Goal: Information Seeking & Learning: Check status

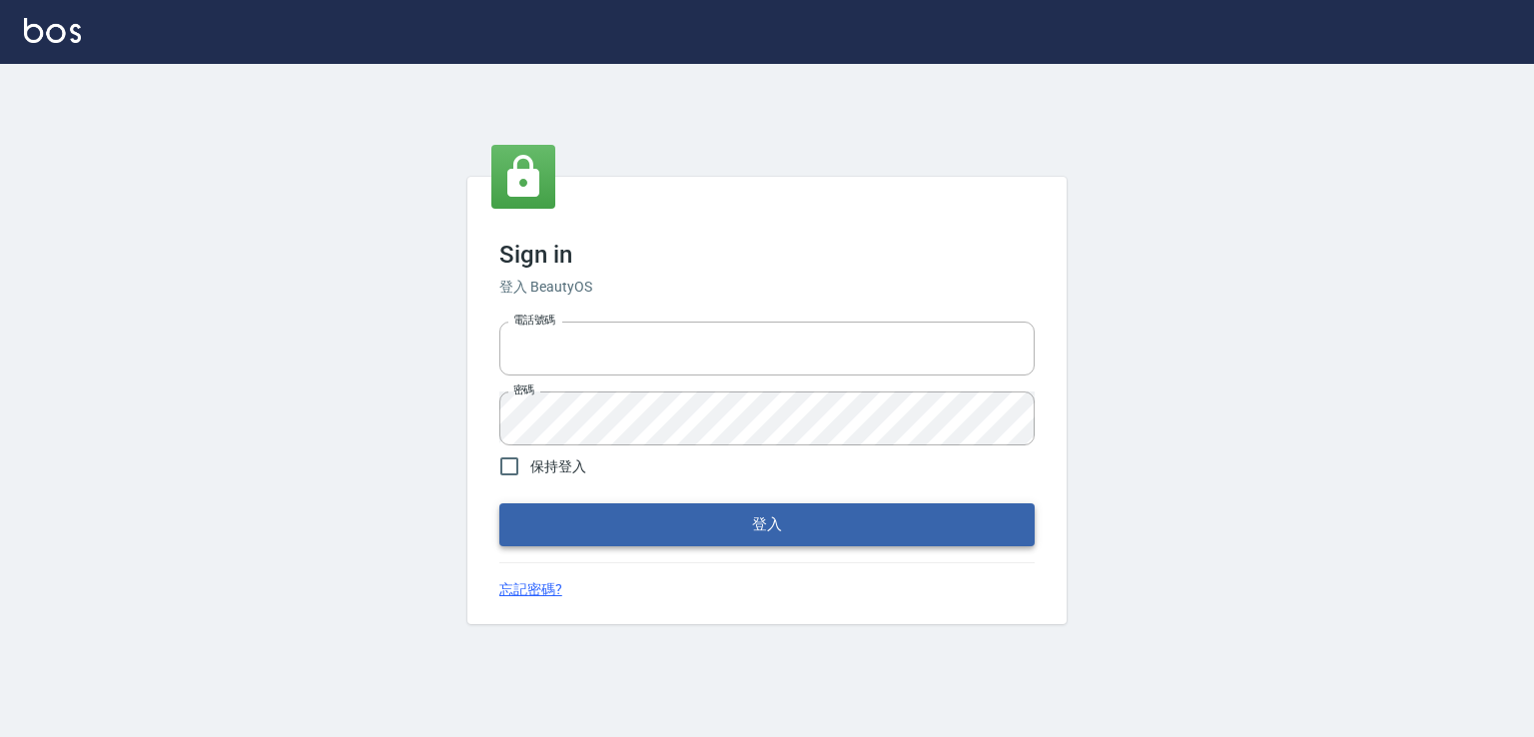
type input "0982132488"
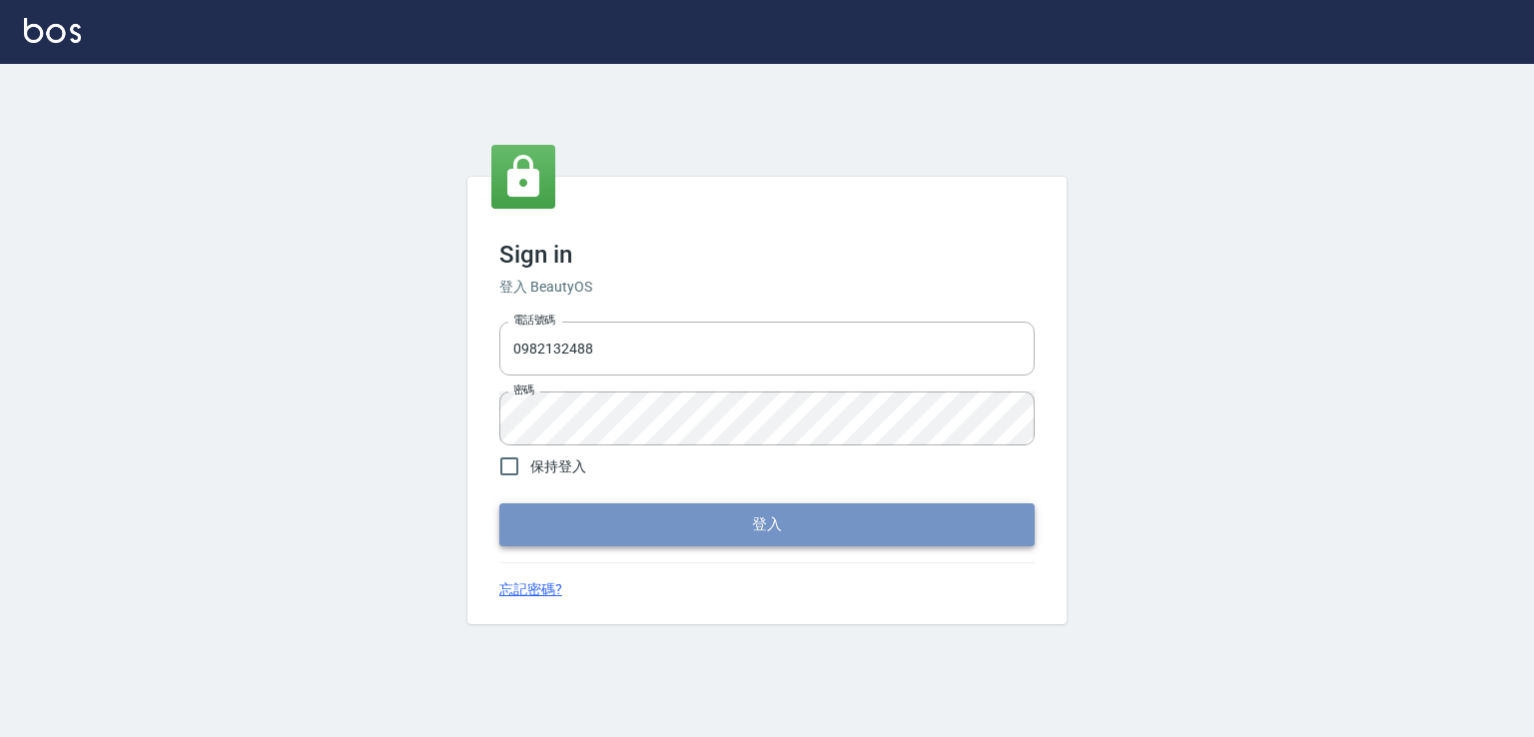
click at [768, 538] on button "登入" at bounding box center [766, 524] width 535 height 42
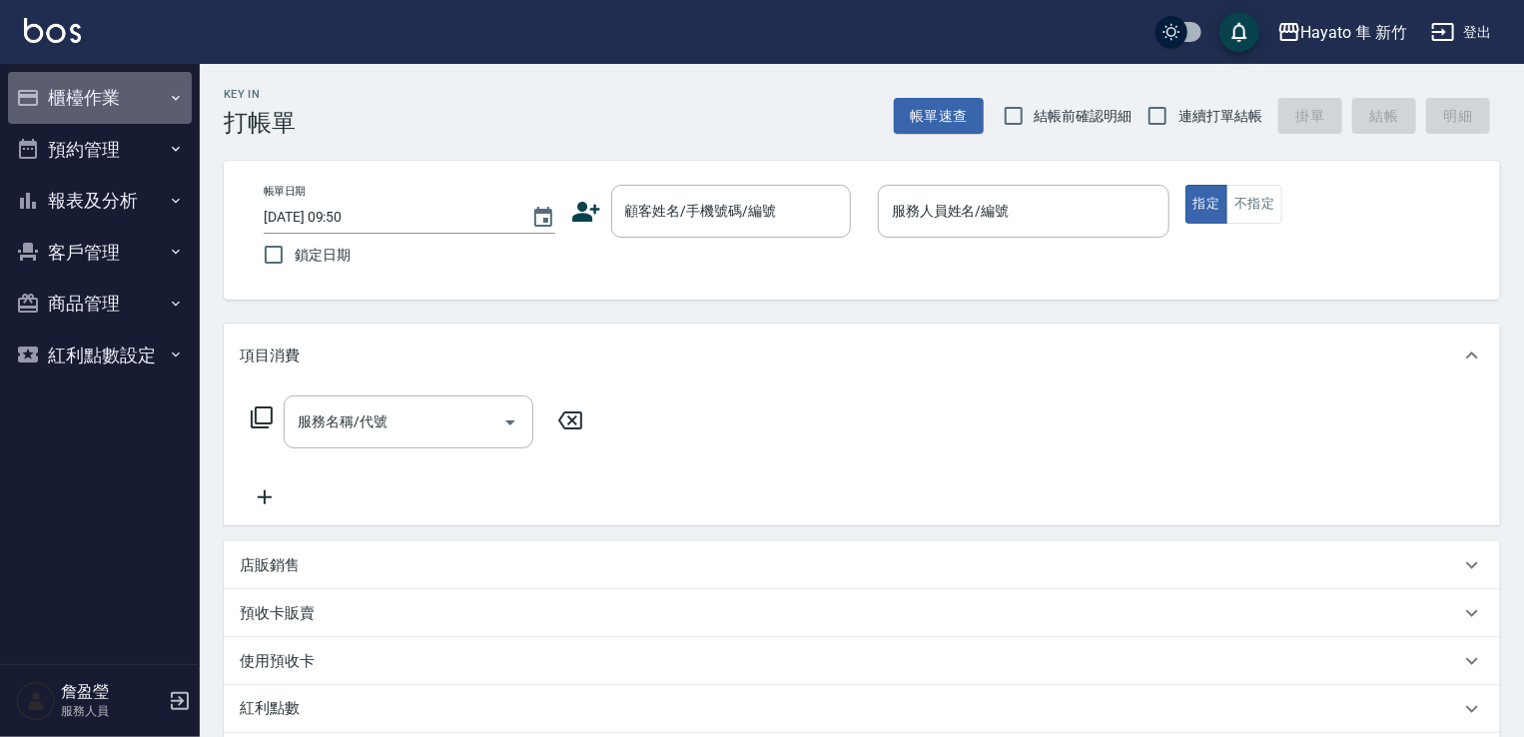
click at [119, 87] on button "櫃檯作業" at bounding box center [100, 98] width 184 height 52
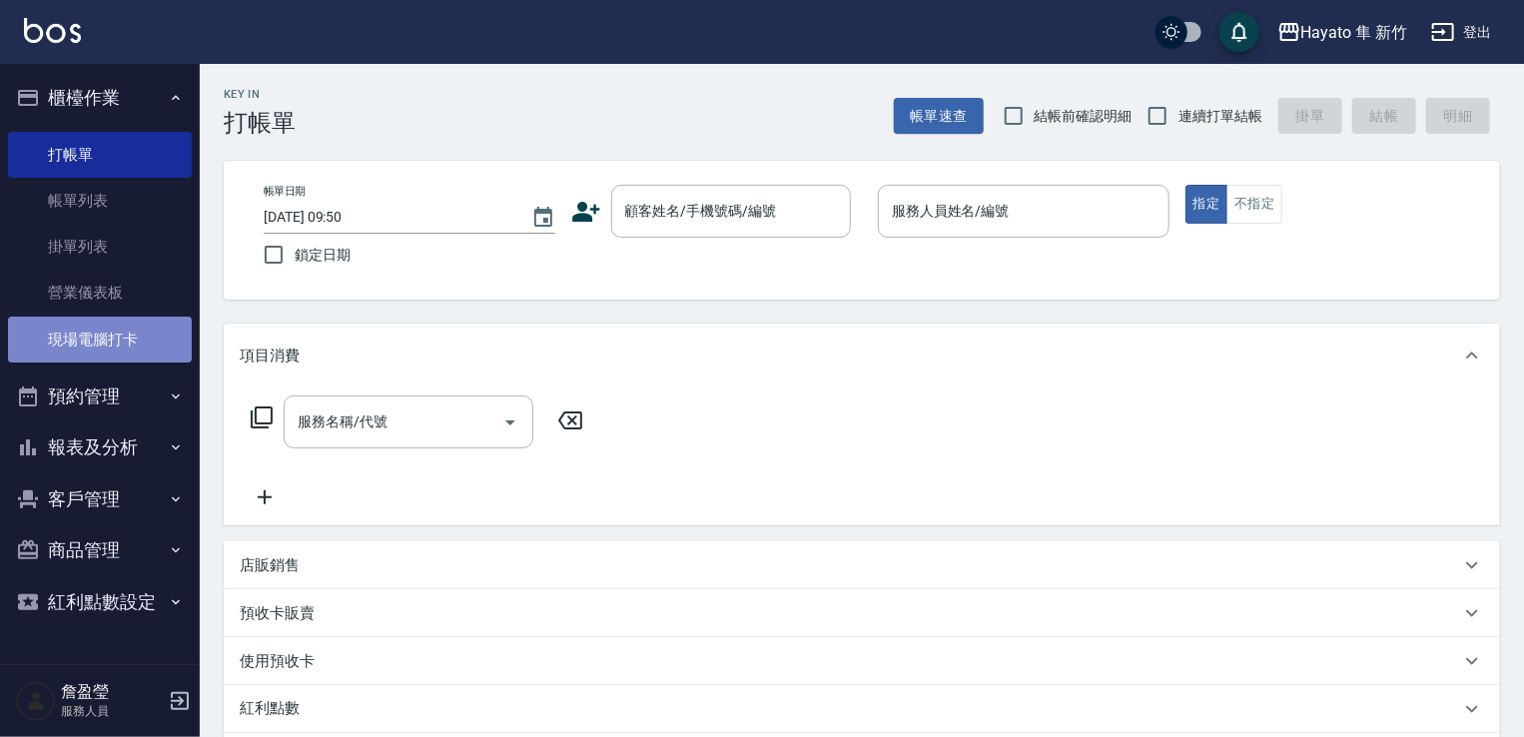
click at [117, 344] on link "現場電腦打卡" at bounding box center [100, 340] width 184 height 46
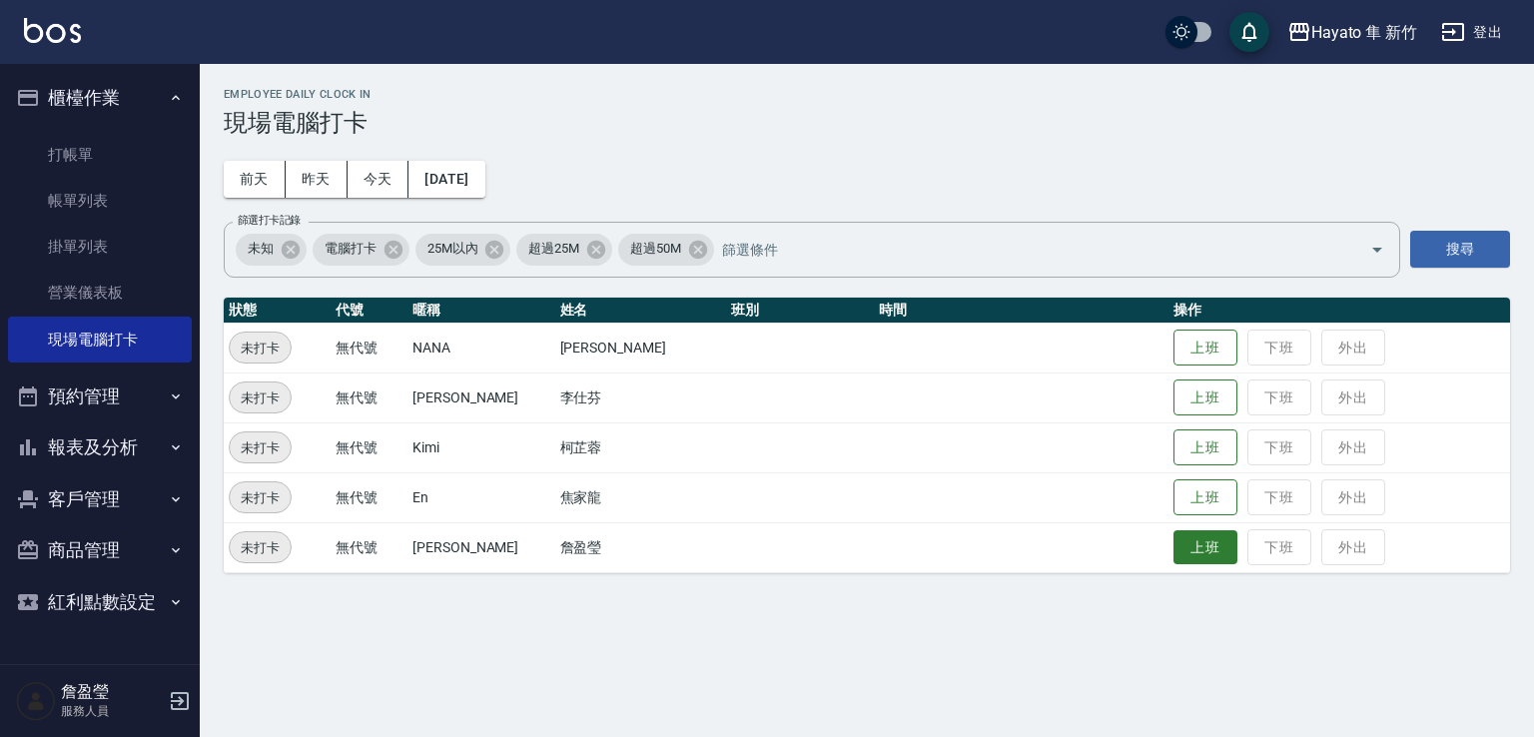
click at [1177, 544] on button "上班" at bounding box center [1205, 547] width 64 height 35
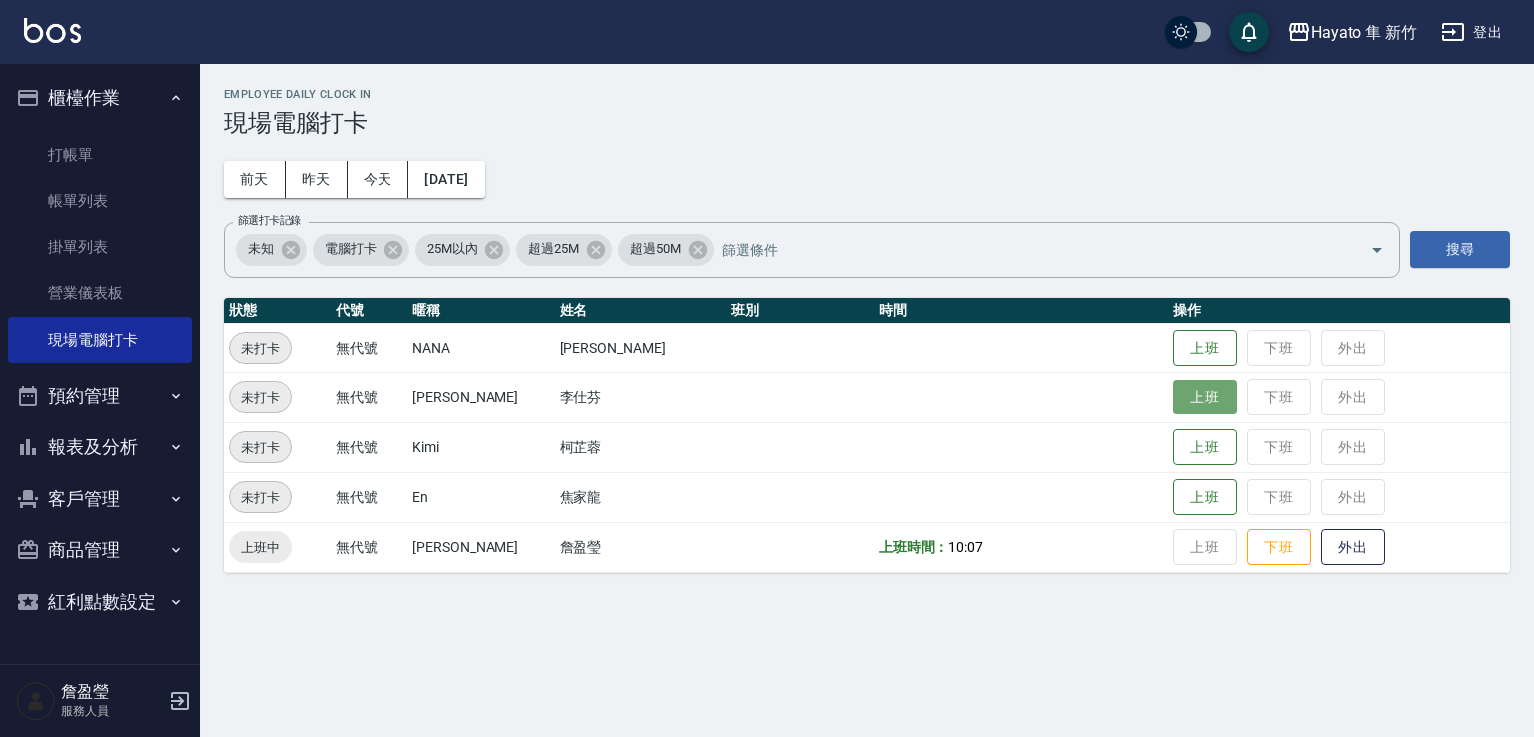
click at [1173, 404] on button "上班" at bounding box center [1205, 397] width 64 height 35
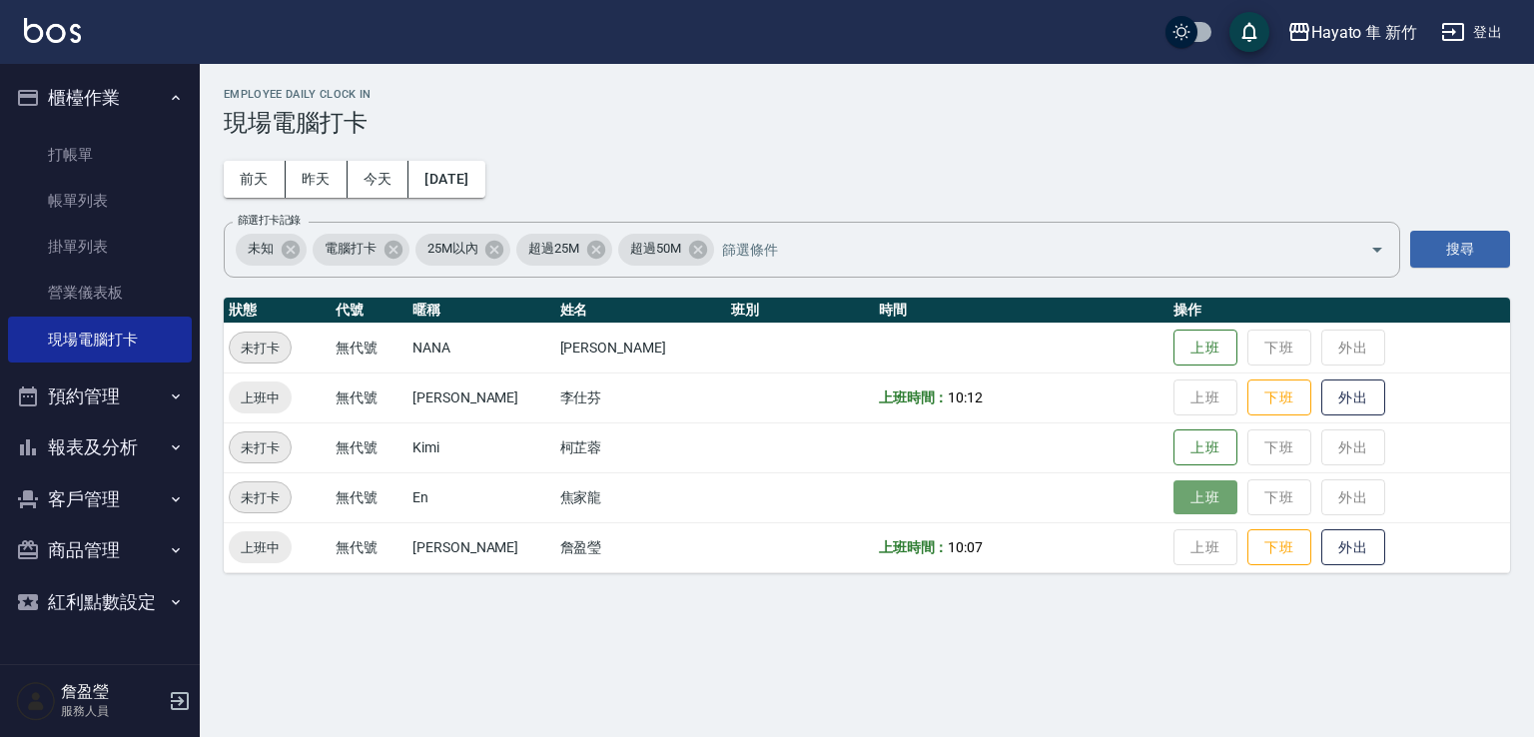
click at [1173, 509] on button "上班" at bounding box center [1205, 497] width 64 height 35
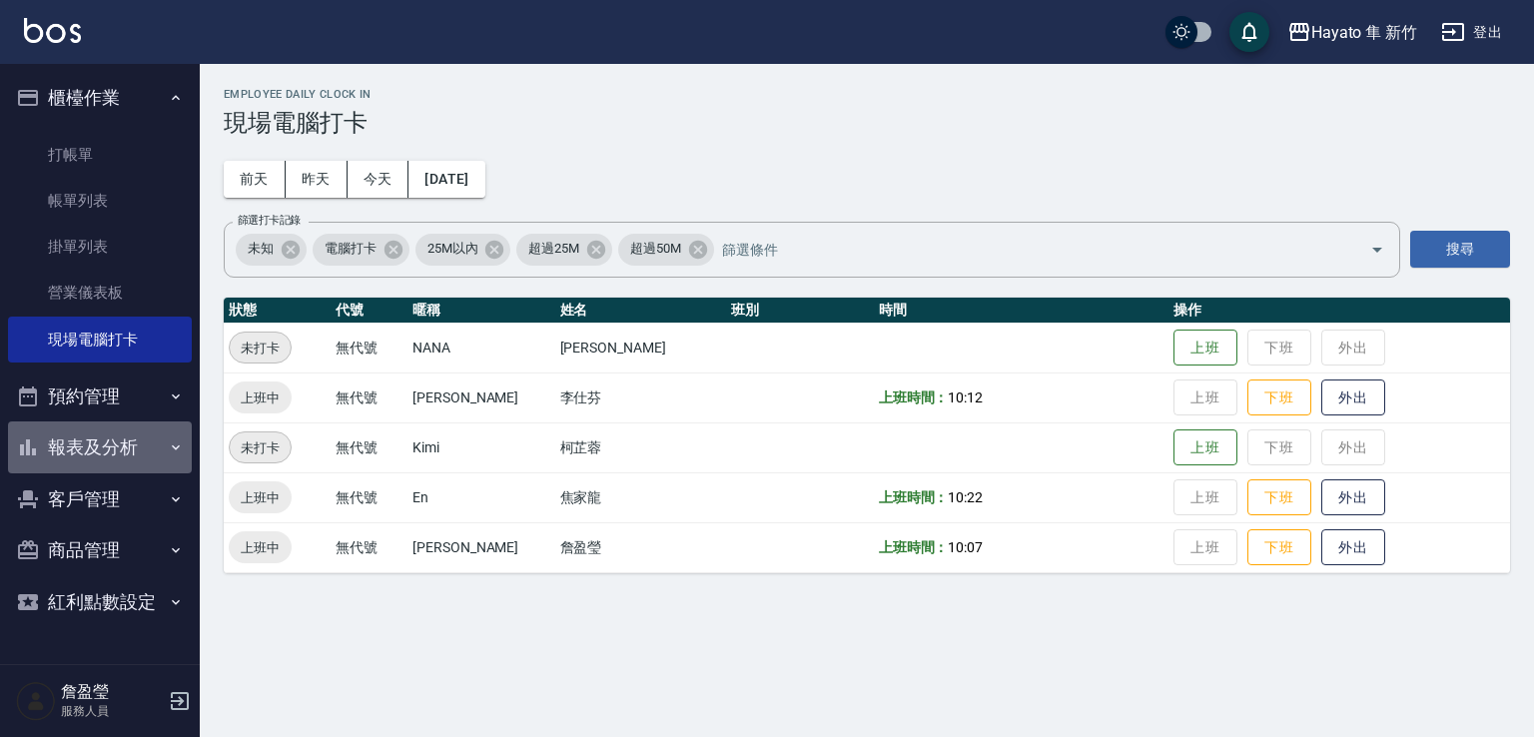
click at [104, 456] on button "報表及分析" at bounding box center [100, 447] width 184 height 52
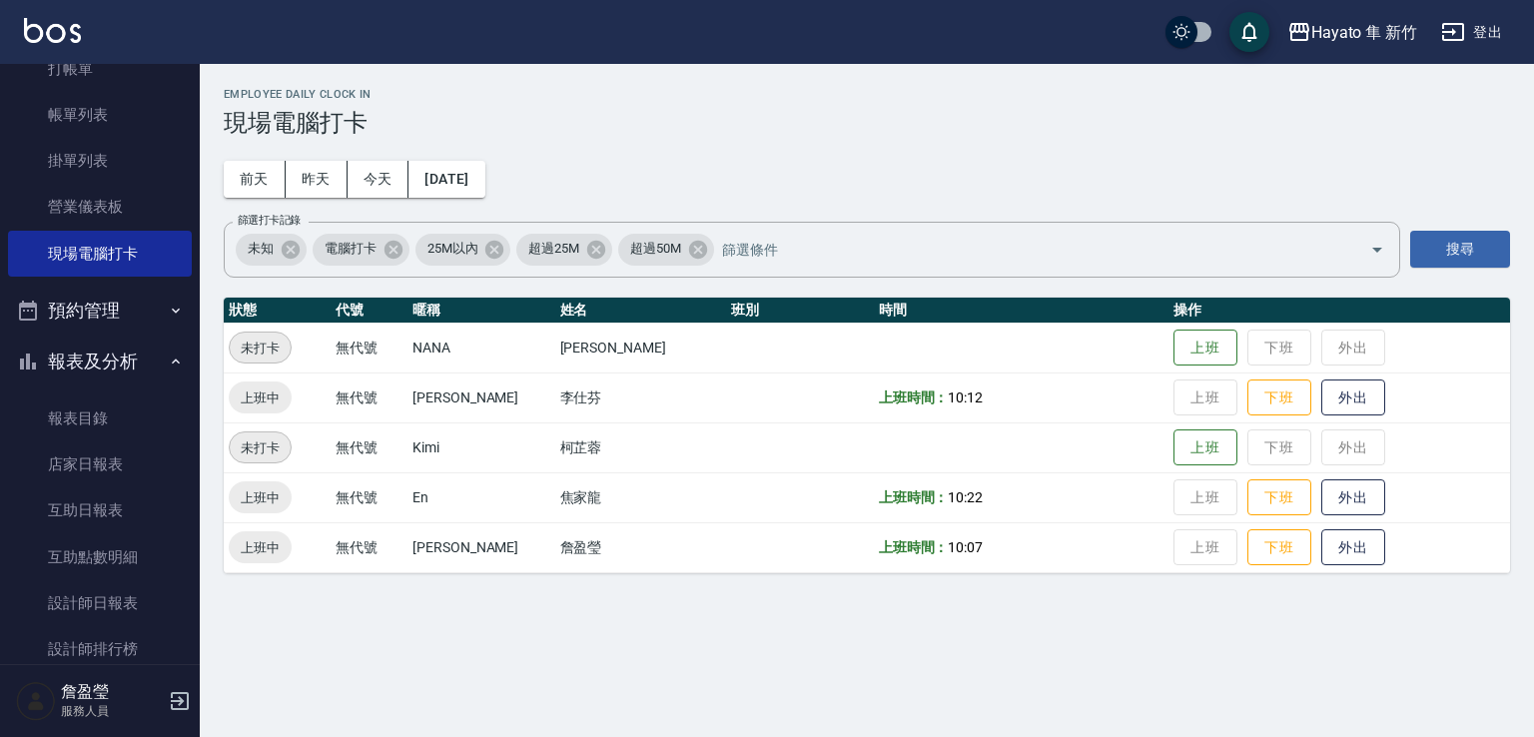
scroll to position [200, 0]
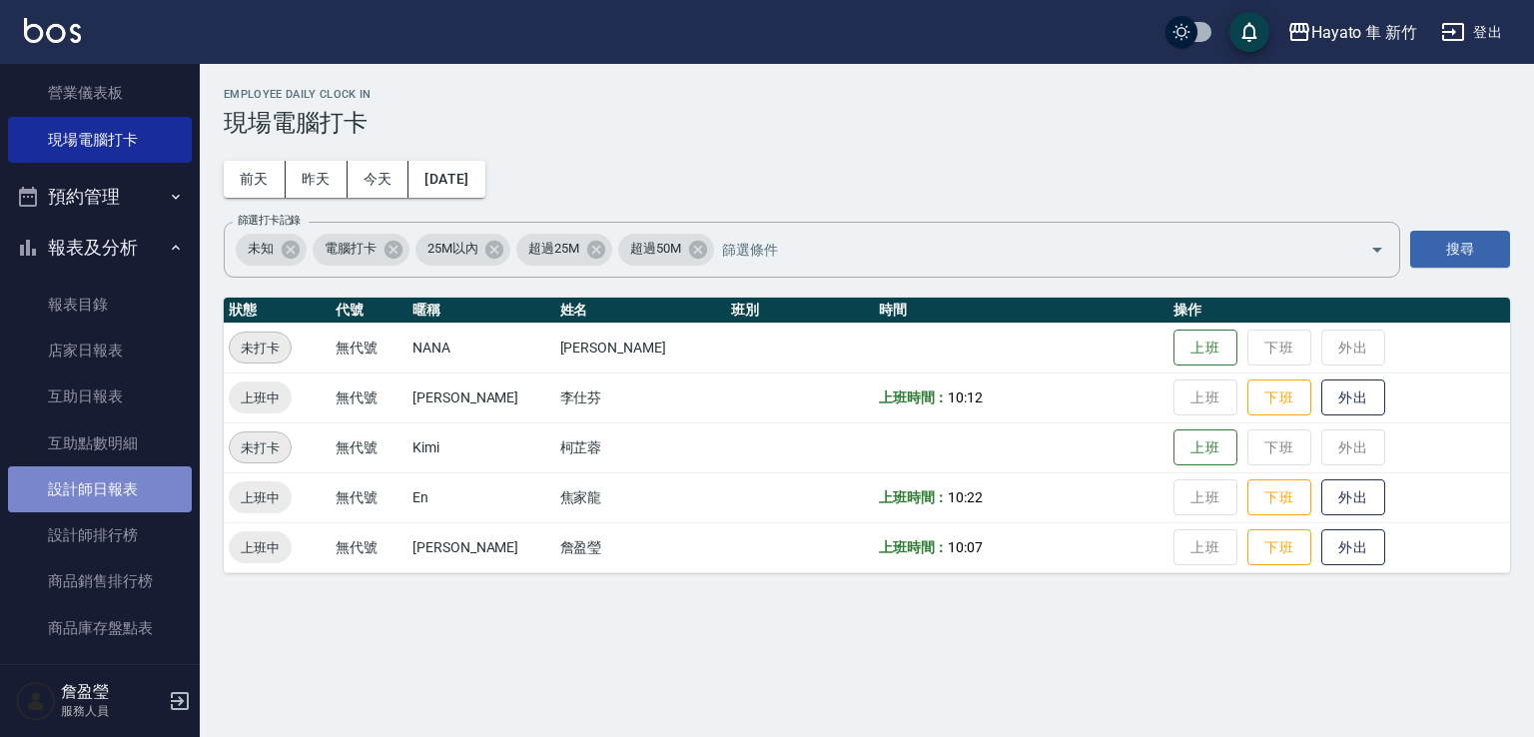
click at [133, 481] on link "設計師日報表" at bounding box center [100, 489] width 184 height 46
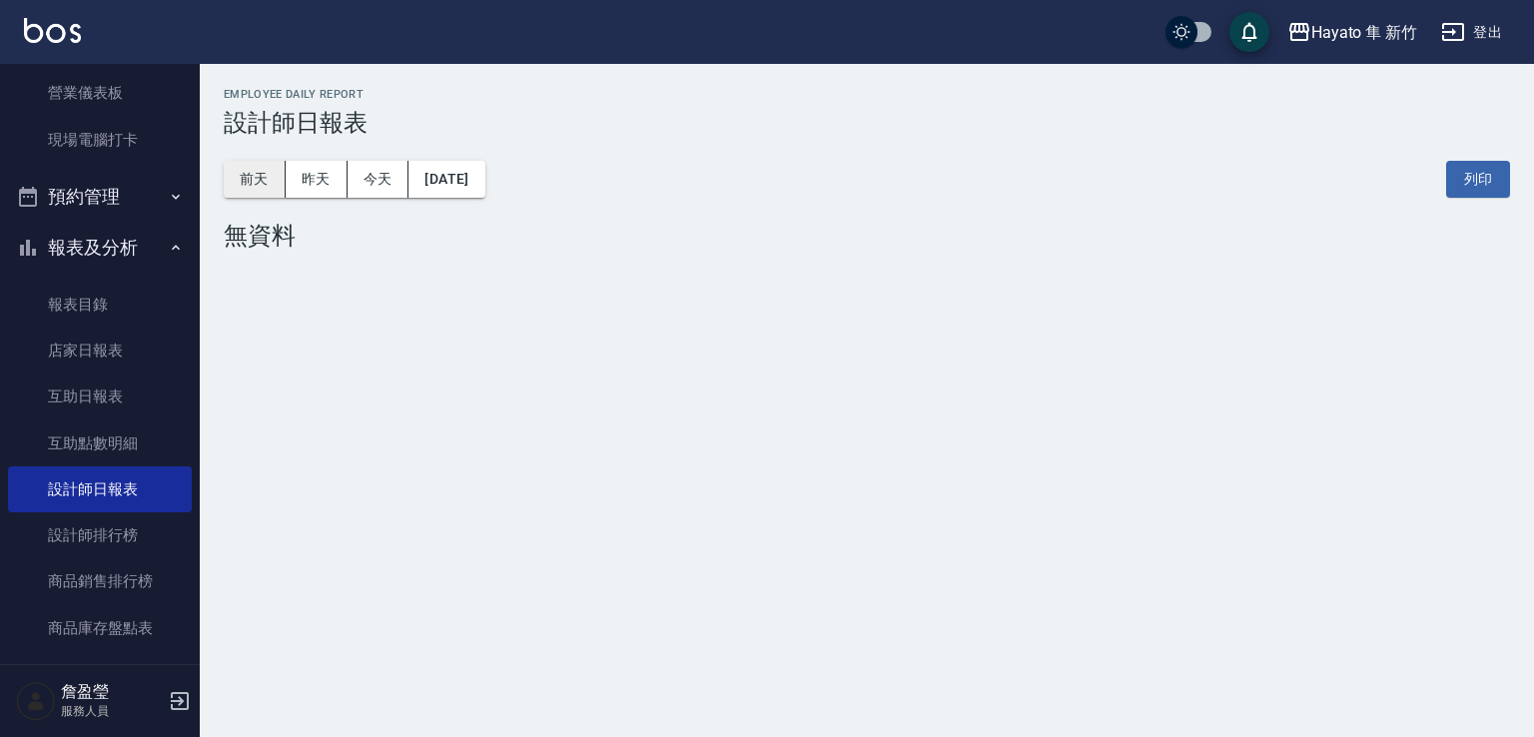
click at [262, 177] on button "前天" at bounding box center [255, 179] width 62 height 37
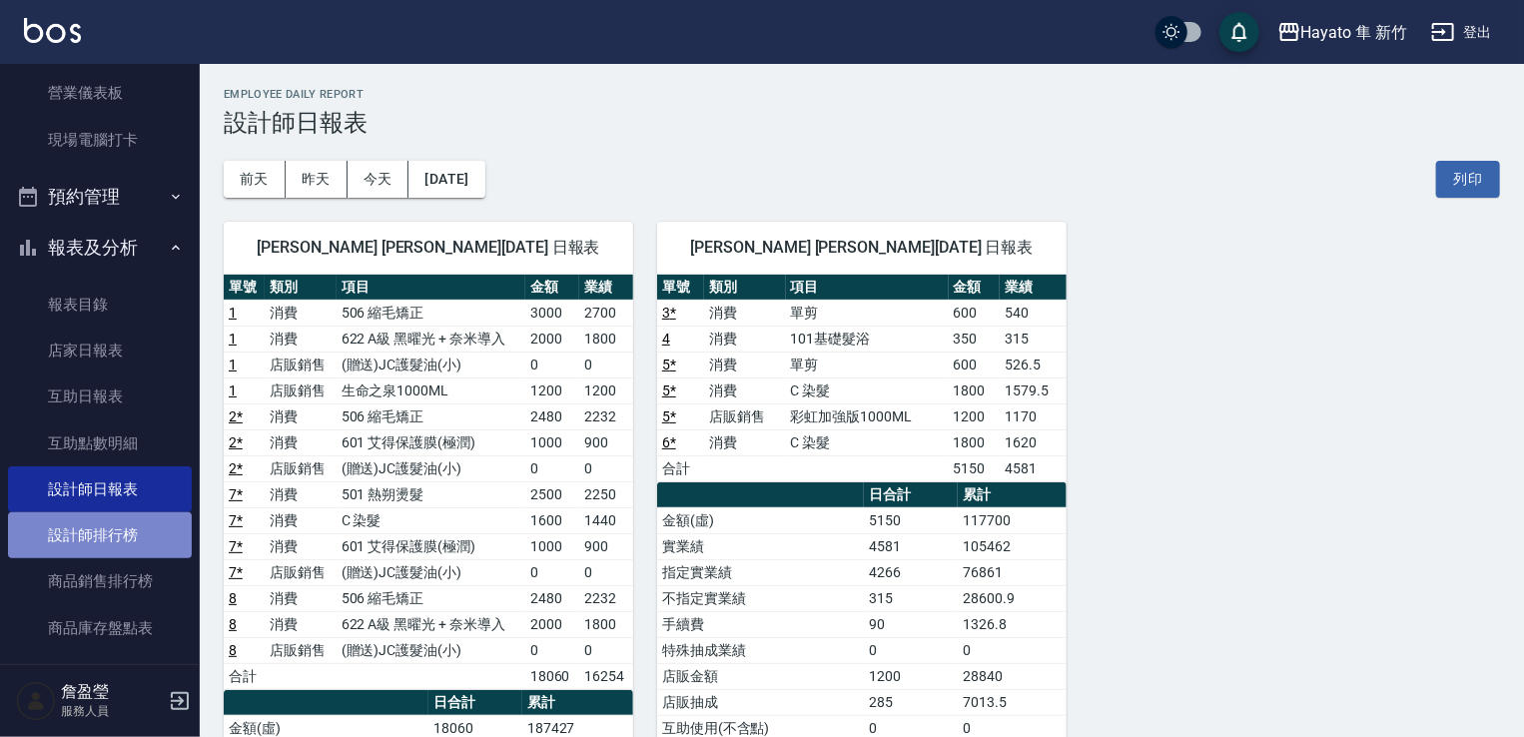
click at [139, 531] on link "設計師排行榜" at bounding box center [100, 535] width 184 height 46
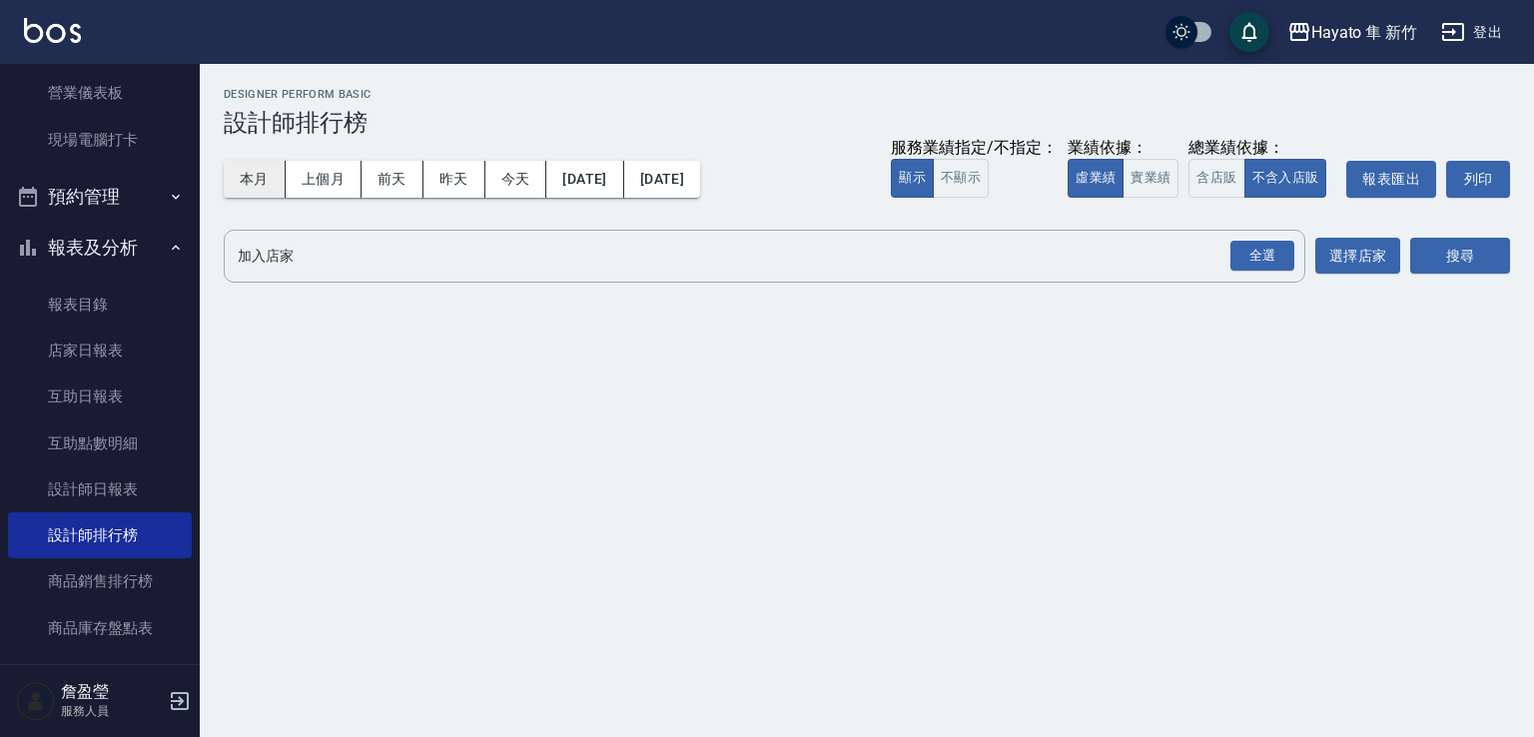
click at [254, 185] on button "本月" at bounding box center [255, 179] width 62 height 37
click at [1252, 261] on div "全選" at bounding box center [1262, 256] width 64 height 31
click at [1479, 262] on button "搜尋" at bounding box center [1460, 257] width 100 height 37
